Goal: Register for event/course

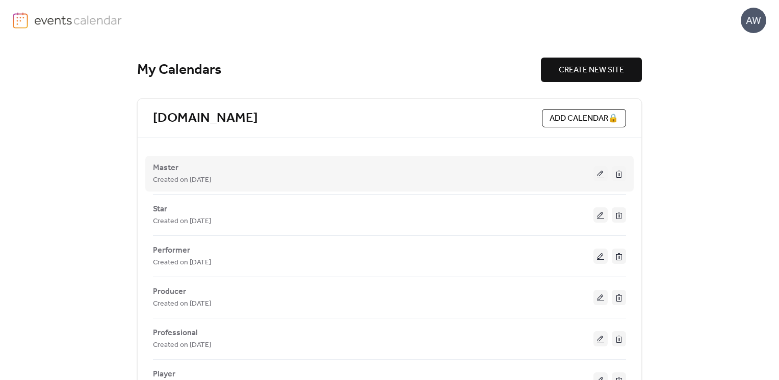
click at [601, 175] on button at bounding box center [600, 173] width 14 height 15
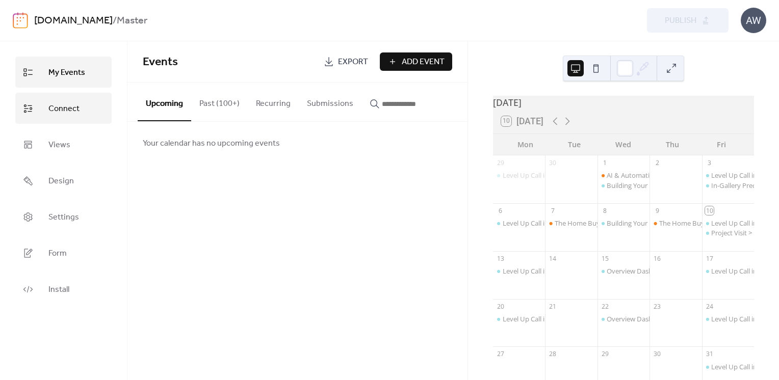
click at [71, 104] on span "Connect" at bounding box center [63, 109] width 31 height 16
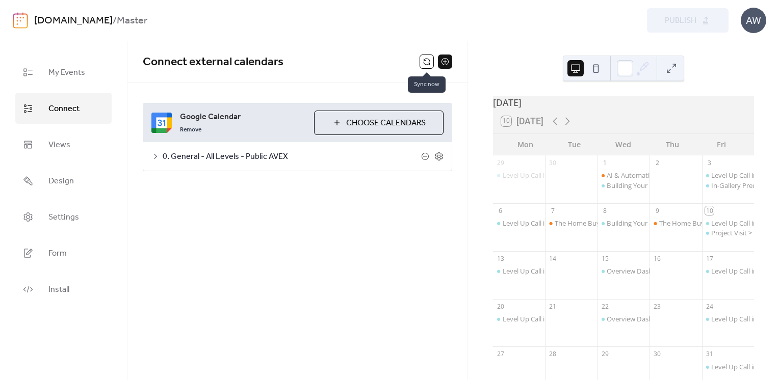
click at [431, 64] on button at bounding box center [426, 62] width 14 height 14
click at [713, 285] on div "In-Gallery Preconstruction Sales Training" at bounding box center [772, 280] width 123 height 9
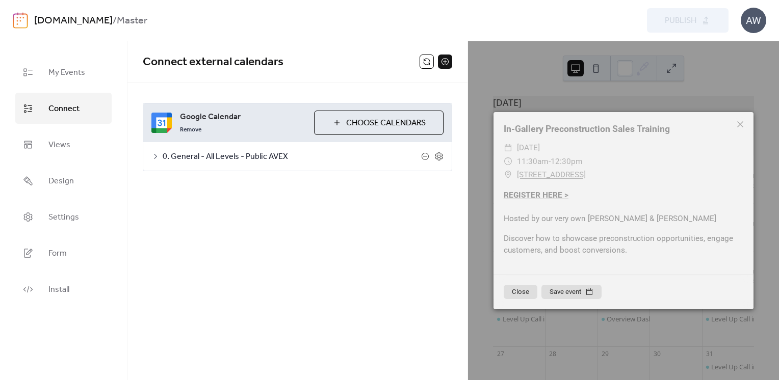
click at [538, 193] on link "REGISTER HERE >" at bounding box center [535, 195] width 65 height 9
click at [739, 124] on icon at bounding box center [740, 124] width 6 height 6
